Goal: Transaction & Acquisition: Book appointment/travel/reservation

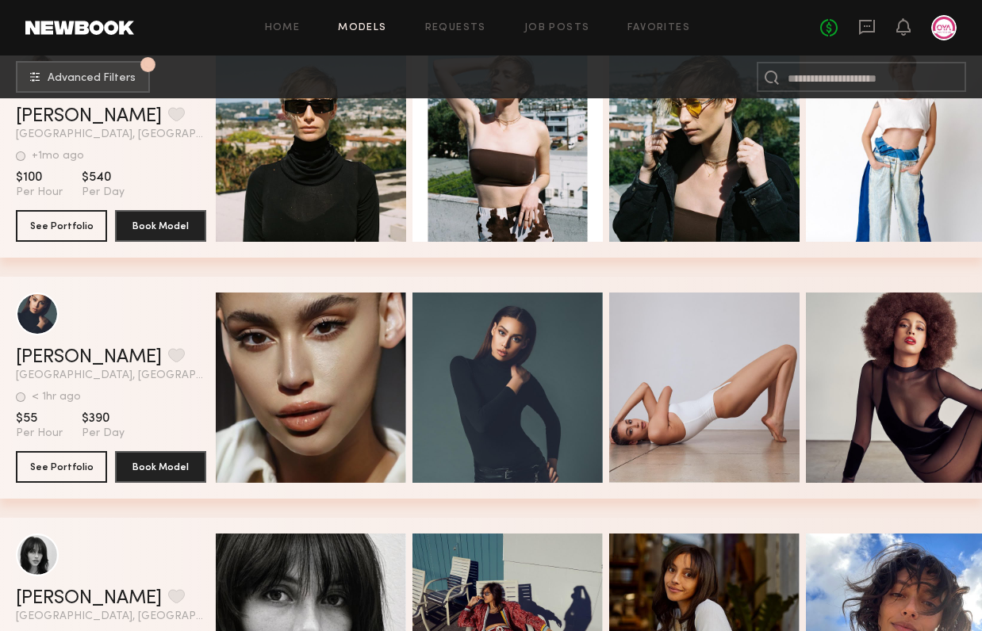
scroll to position [41092, 0]
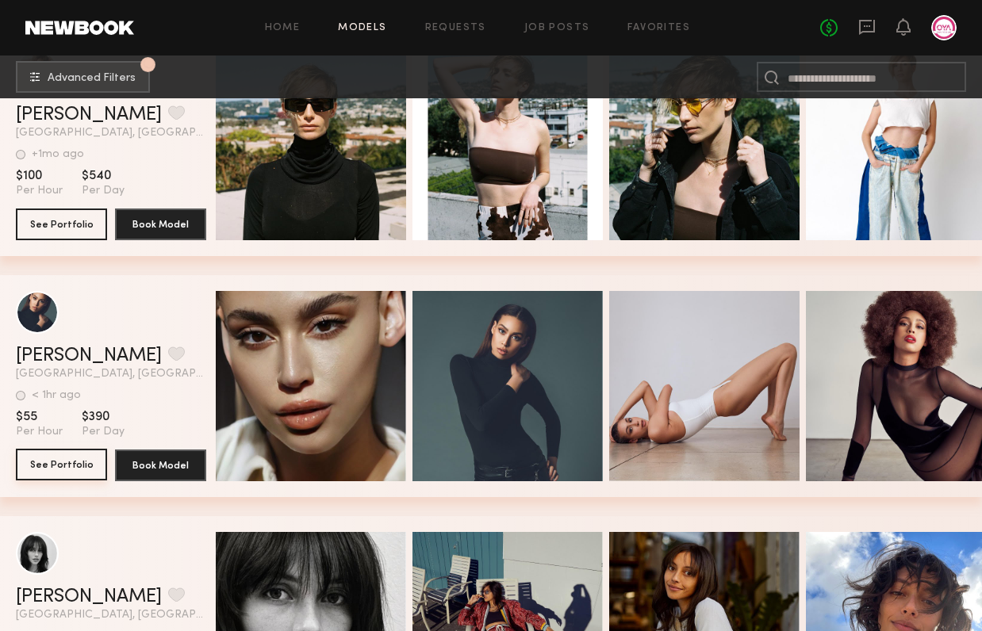
click at [94, 468] on button "See Portfolio" at bounding box center [61, 465] width 91 height 32
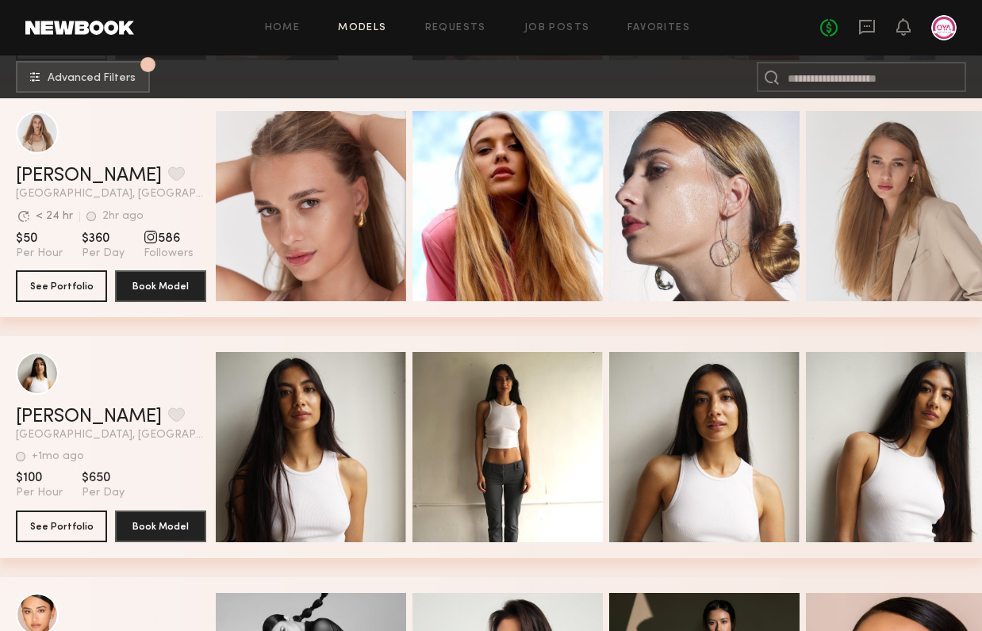
scroll to position [43924, 0]
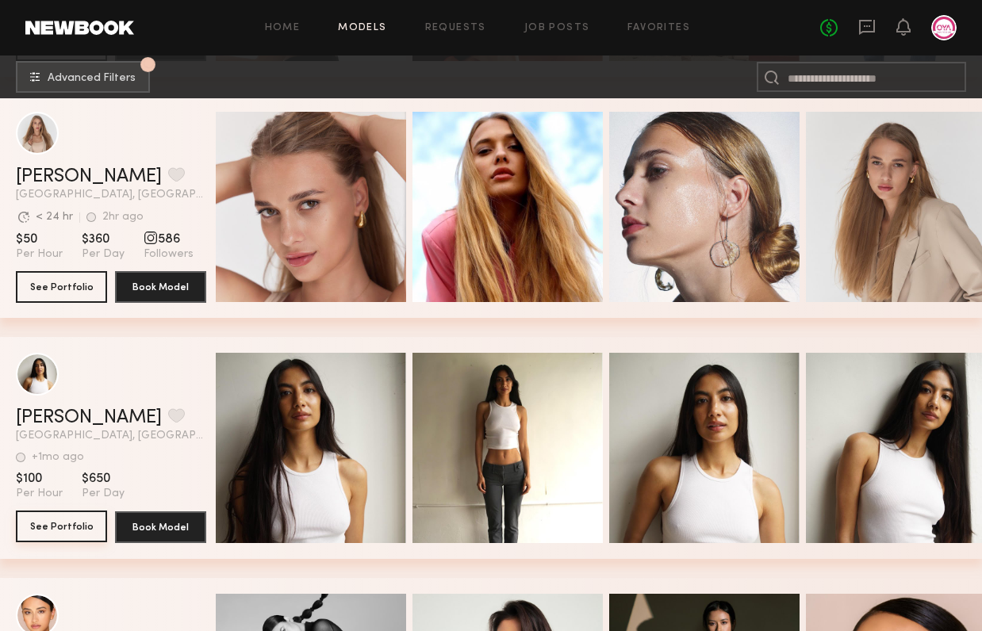
click at [61, 535] on button "See Portfolio" at bounding box center [61, 527] width 91 height 32
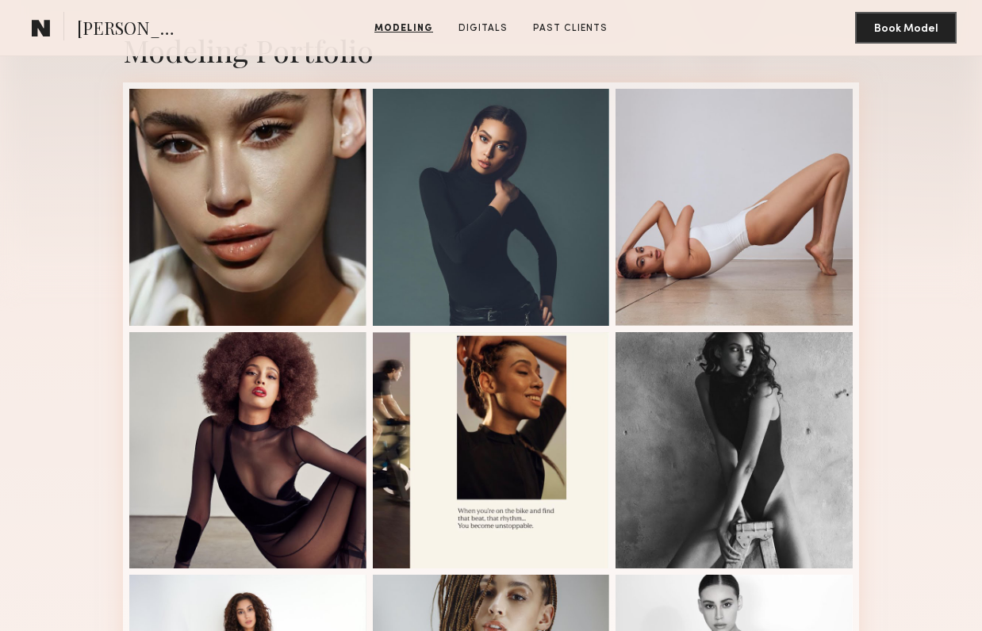
scroll to position [349, 0]
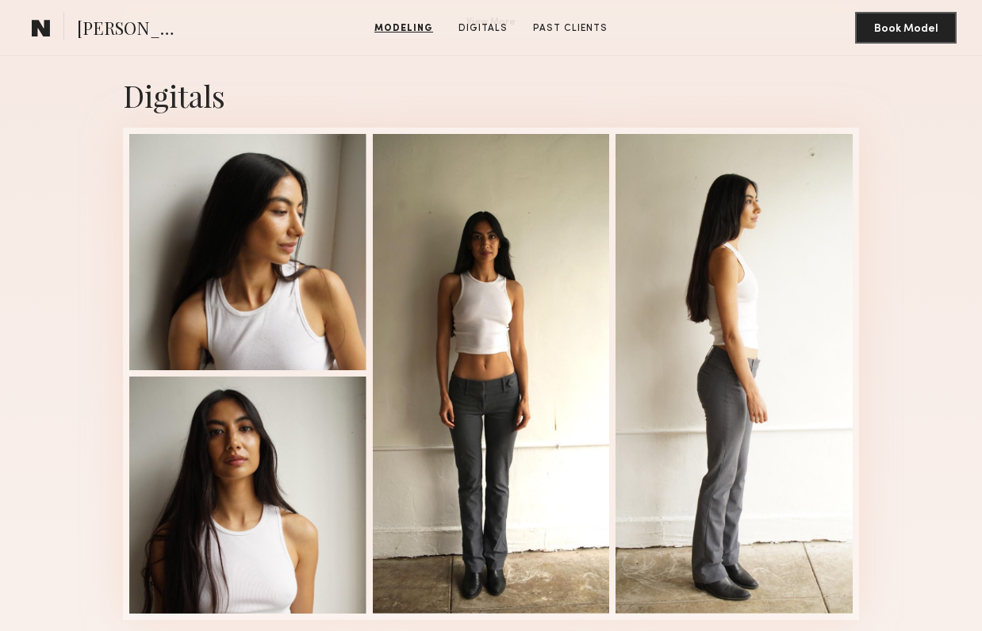
scroll to position [1487, 0]
